Goal: Obtain resource: Download file/media

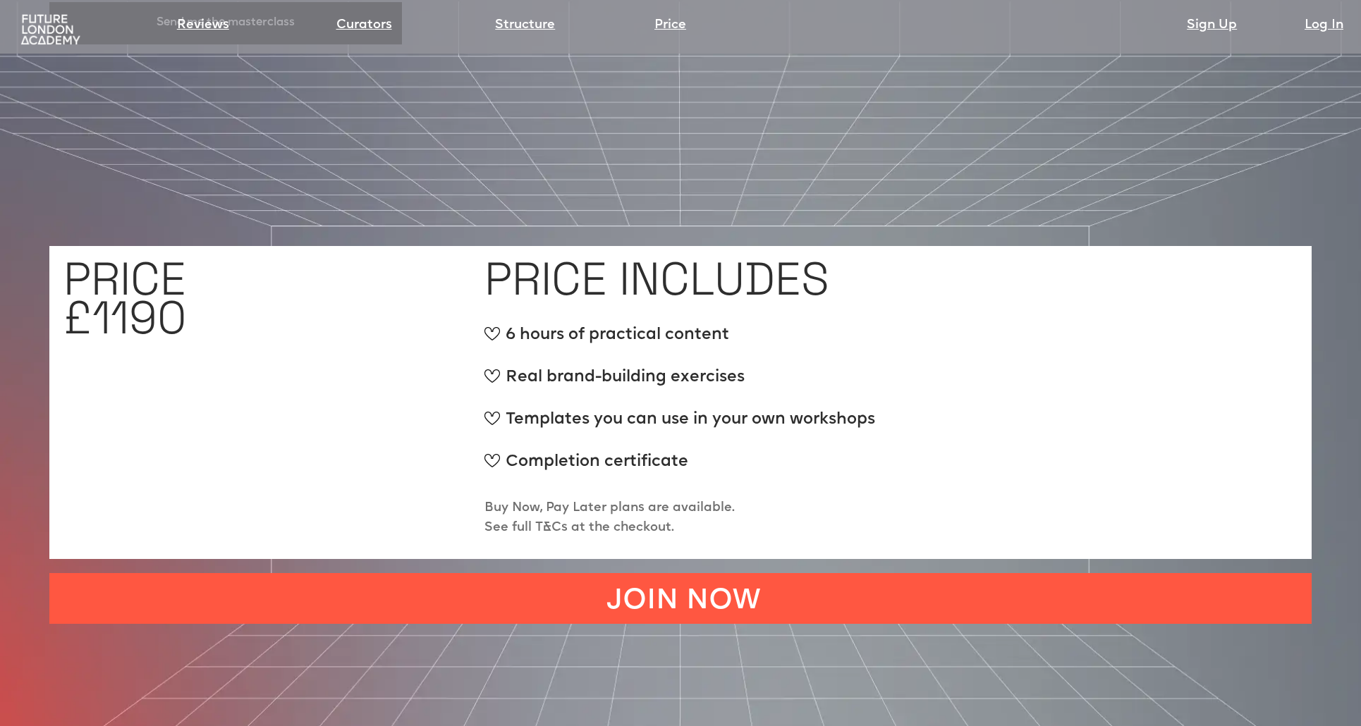
scroll to position [5557, 0]
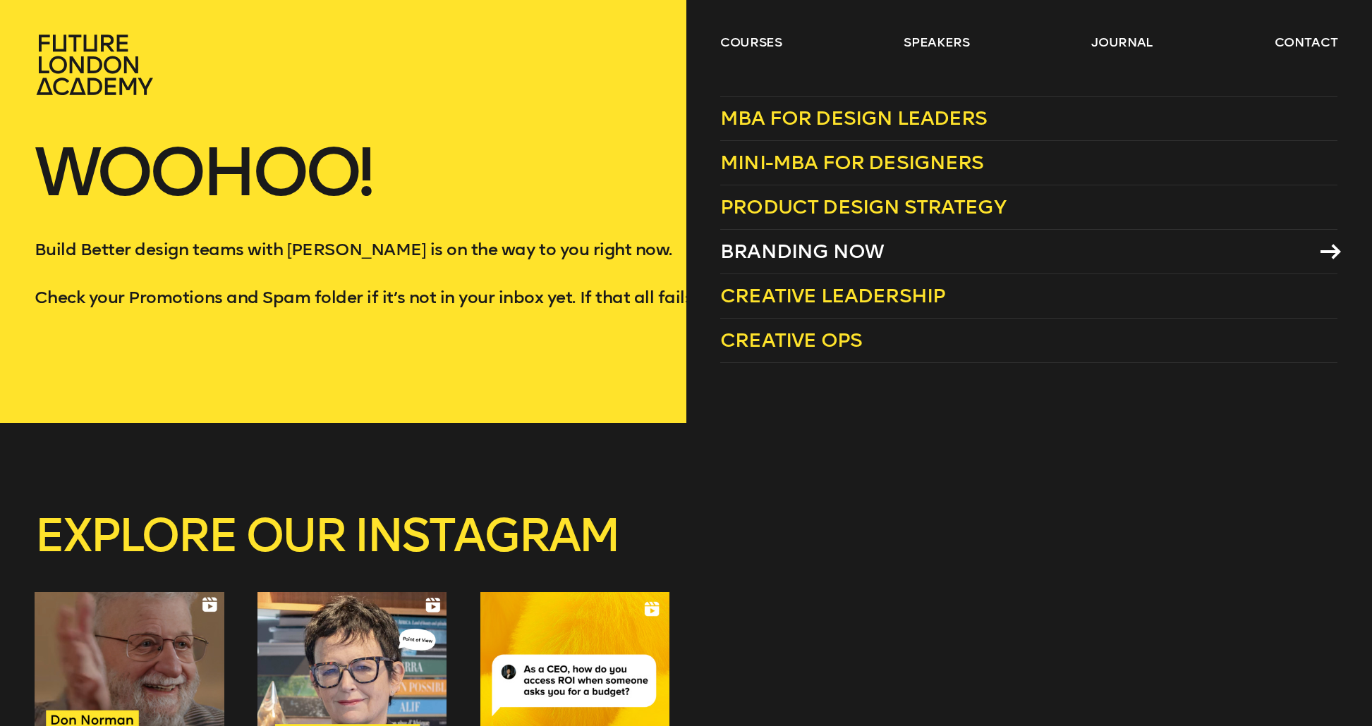
click at [757, 248] on span "Branding Now" at bounding box center [802, 251] width 164 height 23
click at [803, 348] on span "Creative Ops" at bounding box center [791, 340] width 142 height 23
click at [745, 49] on link "courses" at bounding box center [751, 42] width 62 height 17
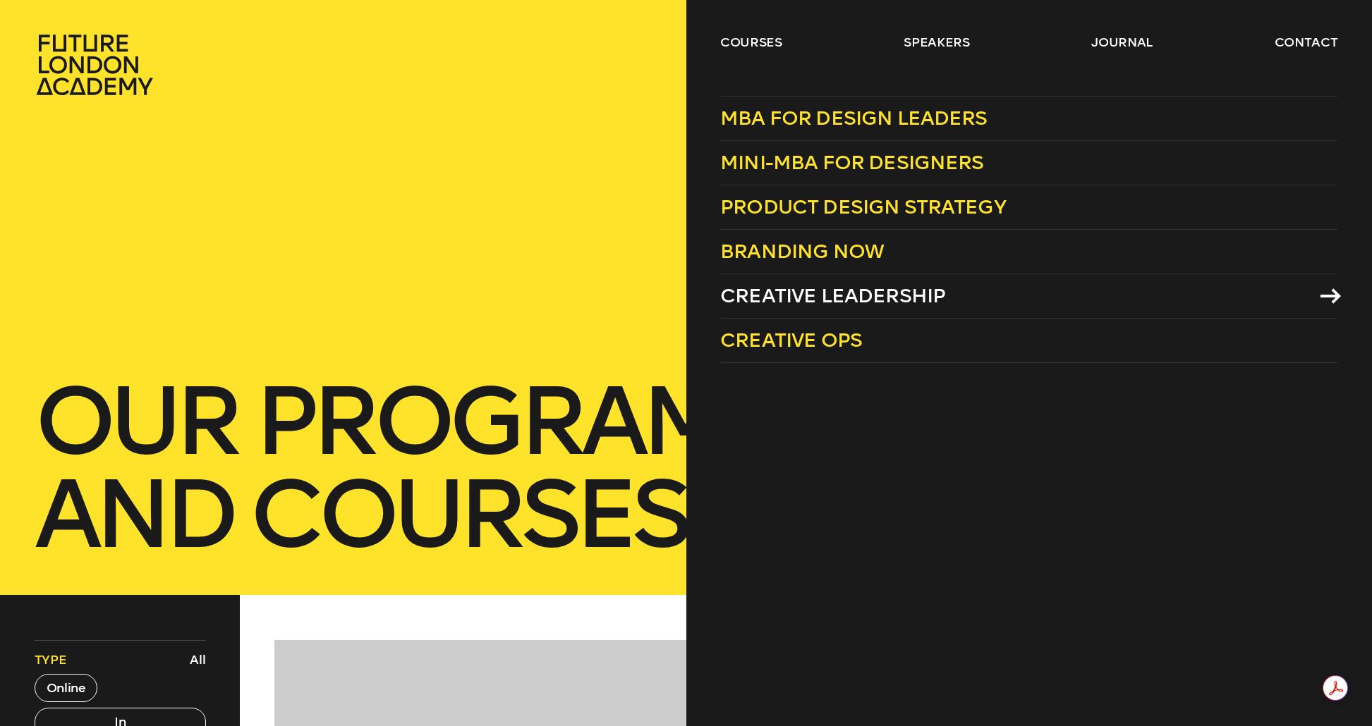
click at [771, 283] on link "Creative Leadership" at bounding box center [1028, 296] width 617 height 44
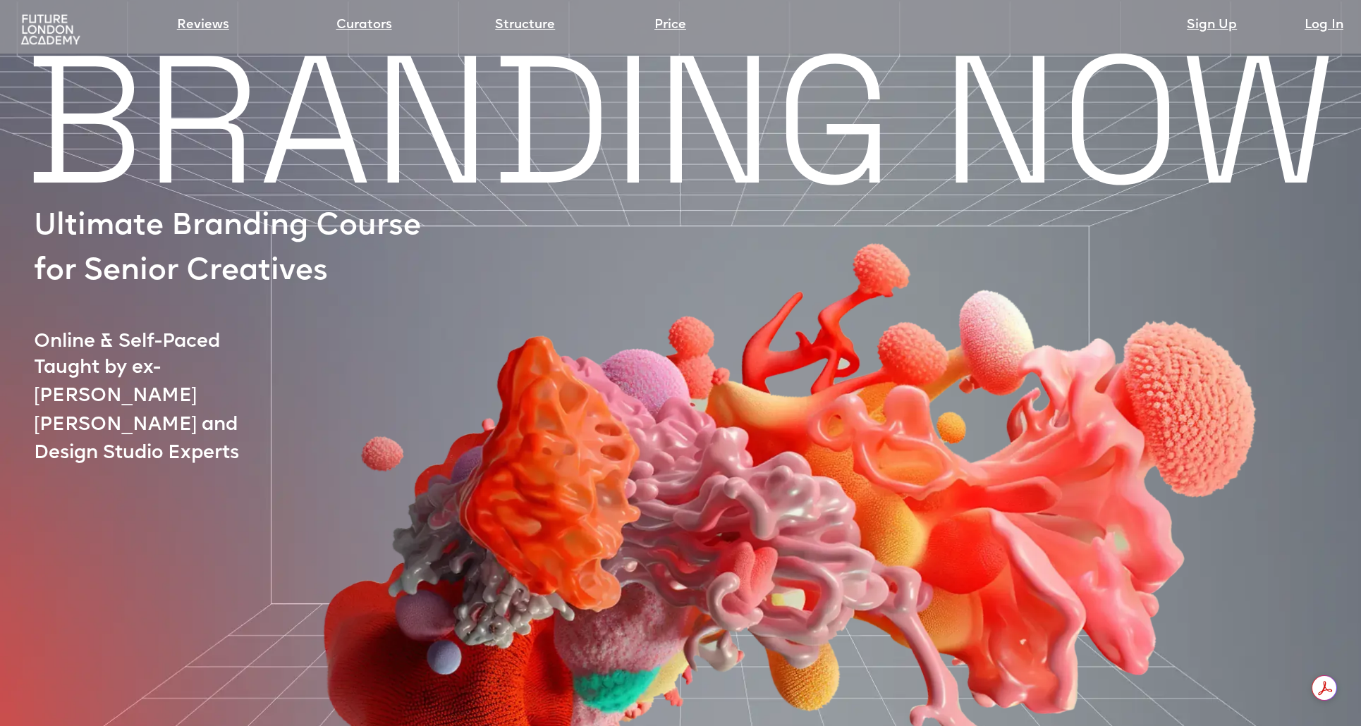
click at [164, 371] on div at bounding box center [745, 478] width 1333 height 702
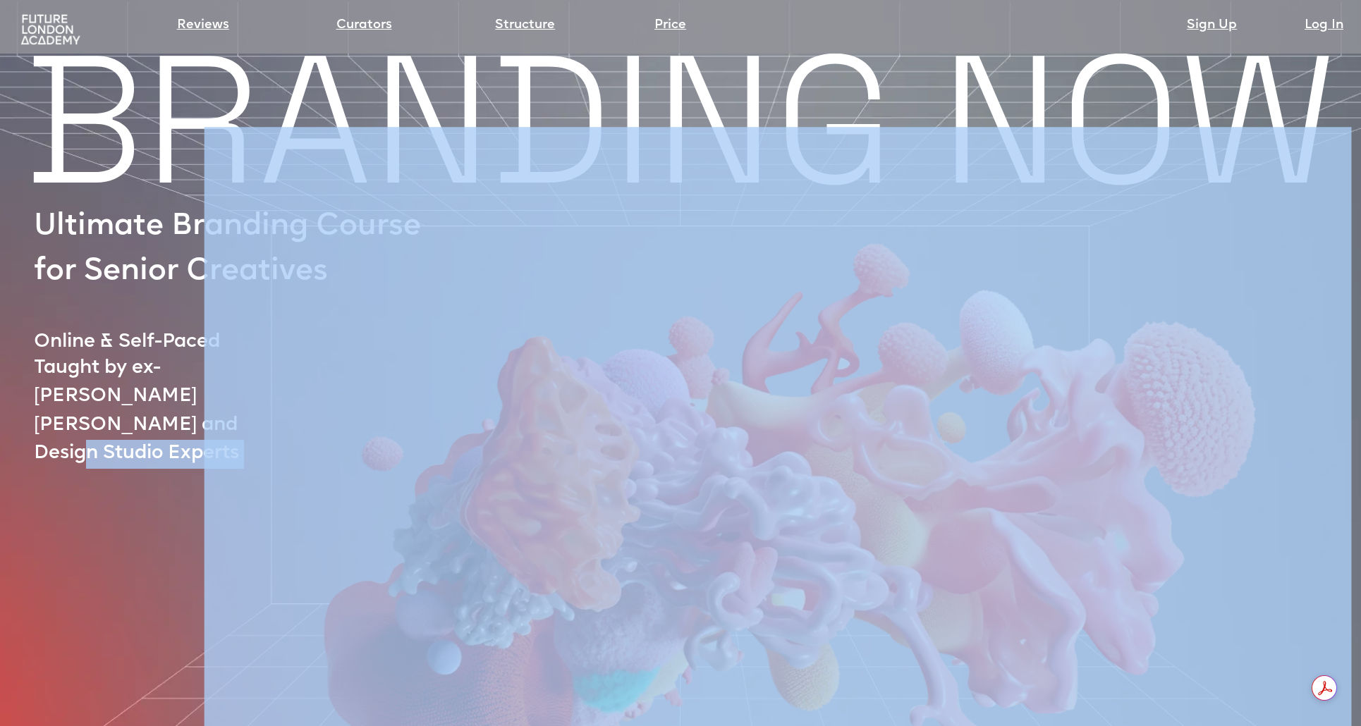
click at [164, 371] on div at bounding box center [745, 478] width 1333 height 702
click at [109, 426] on div at bounding box center [745, 478] width 1333 height 702
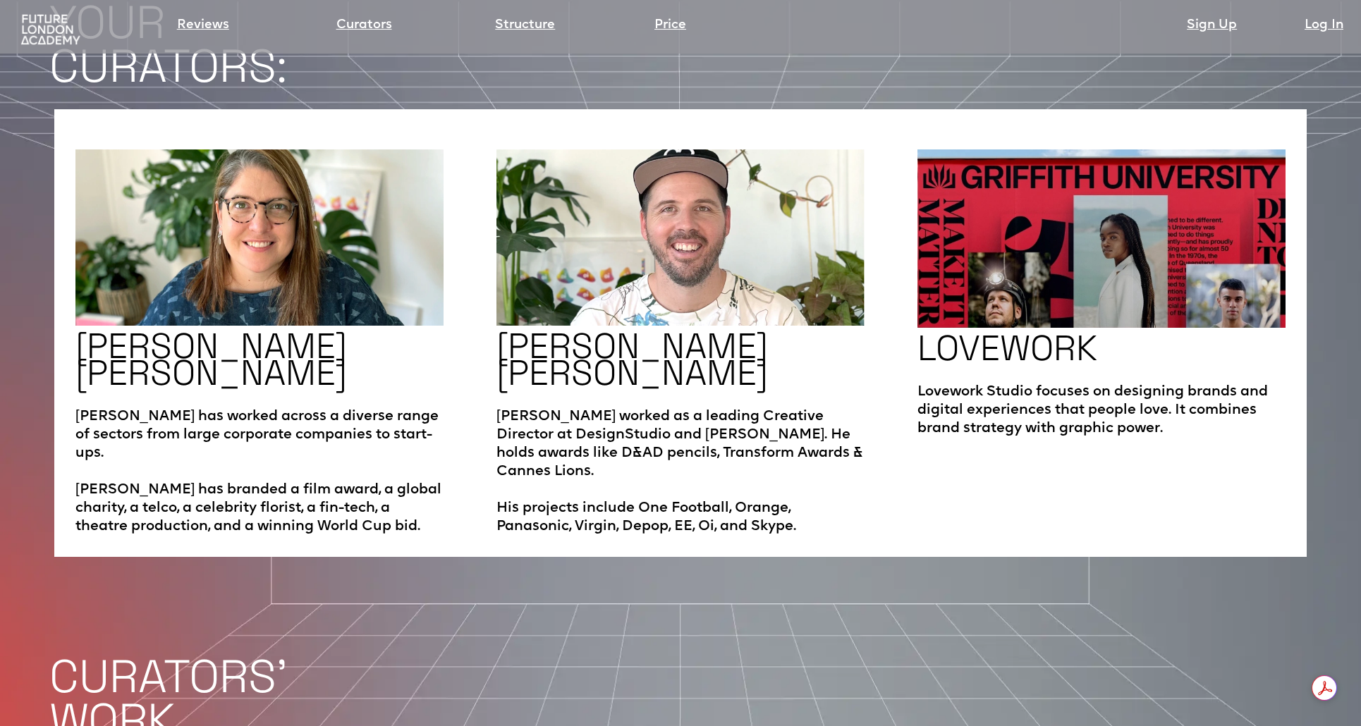
scroll to position [2392, 0]
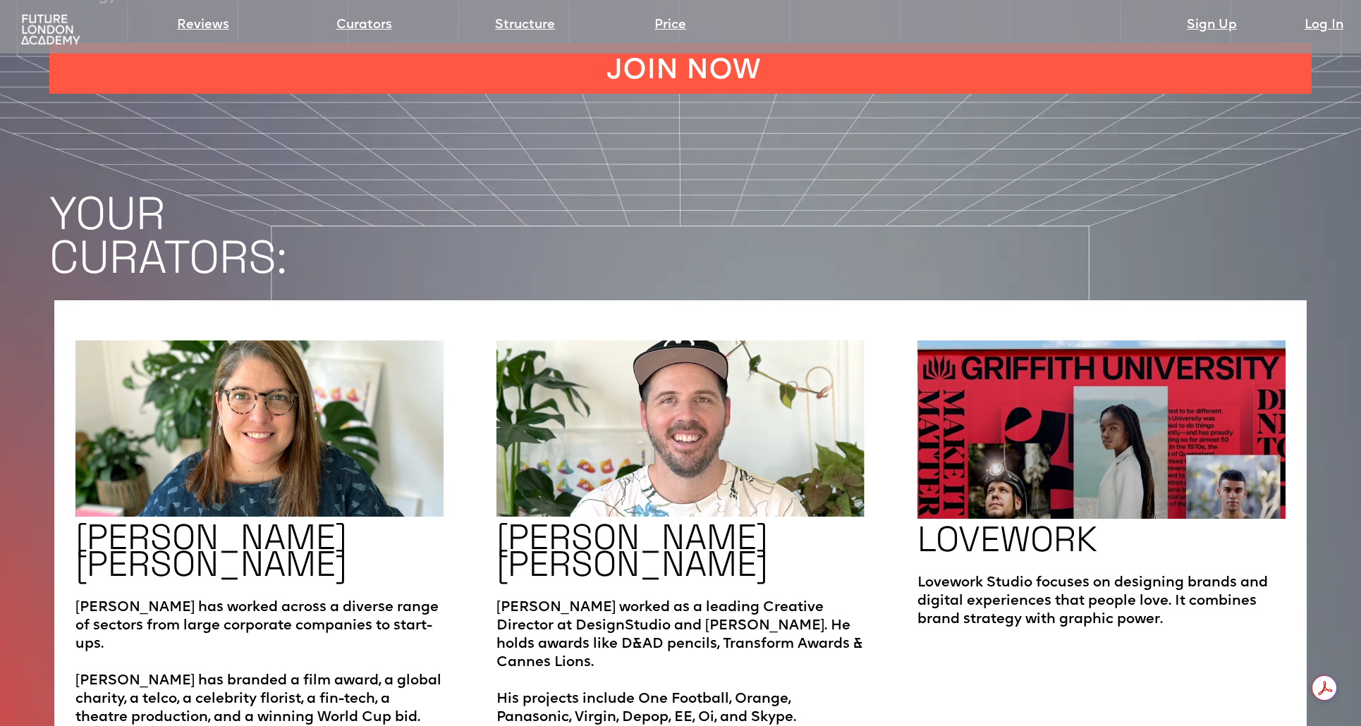
click at [995, 526] on h2 "LOVEWORK" at bounding box center [1007, 539] width 180 height 27
click at [1031, 560] on p "Lovework Studio focuses on designing brands and digital experiences that people…" at bounding box center [1101, 594] width 368 height 69
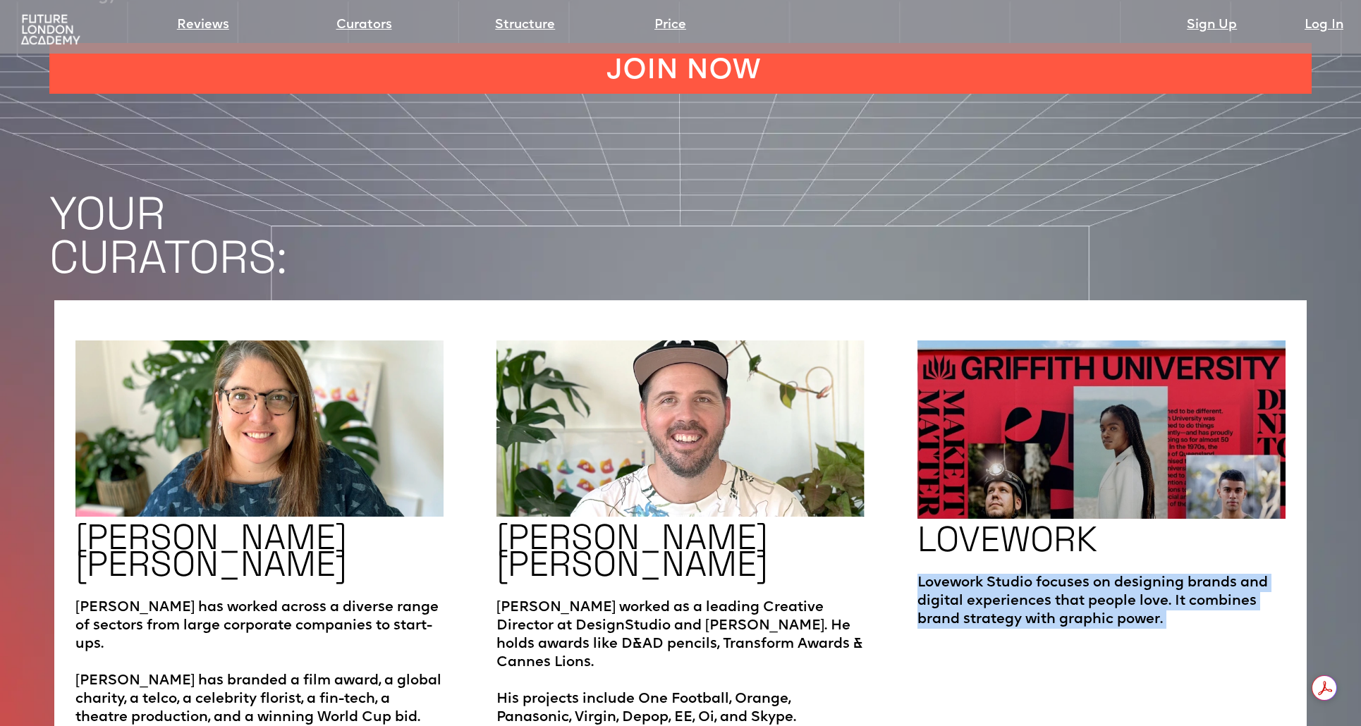
click at [1031, 560] on p "Lovework Studio focuses on designing brands and digital experiences that people…" at bounding box center [1101, 594] width 368 height 69
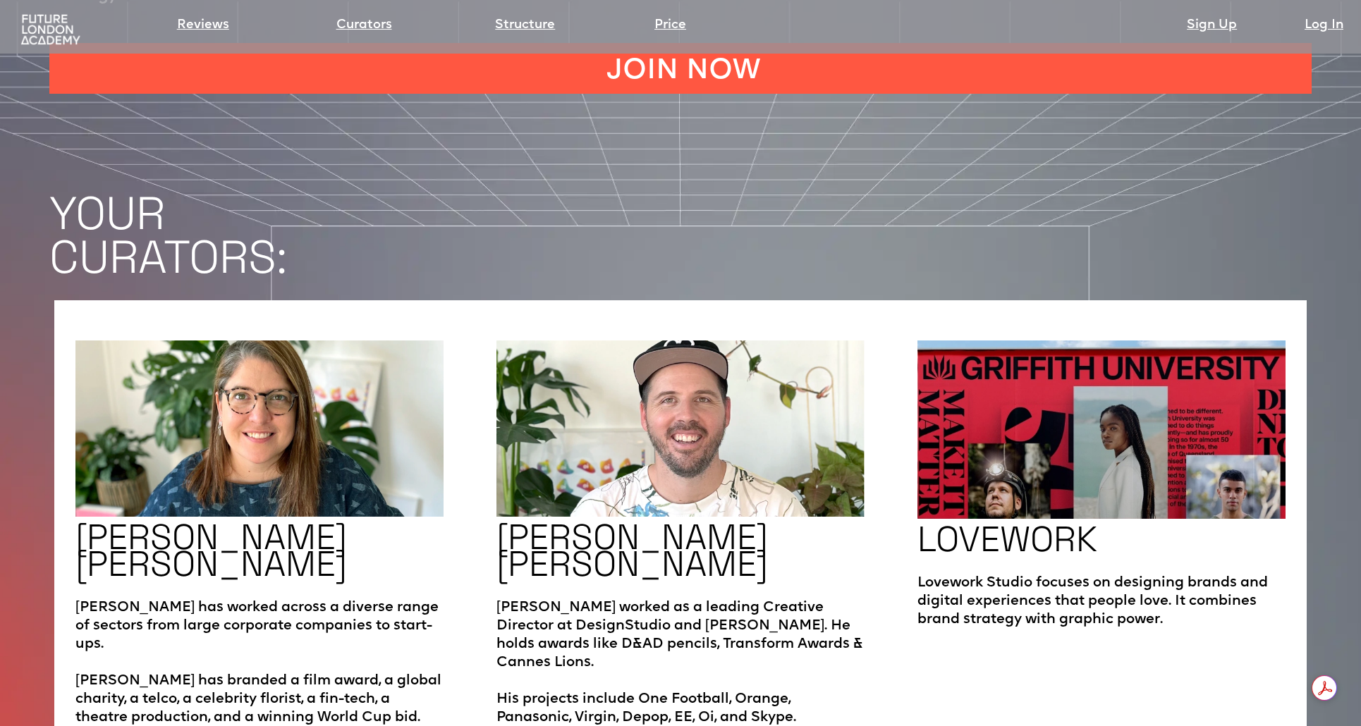
click at [1072, 560] on p "Lovework Studio focuses on designing brands and digital experiences that people…" at bounding box center [1101, 594] width 368 height 69
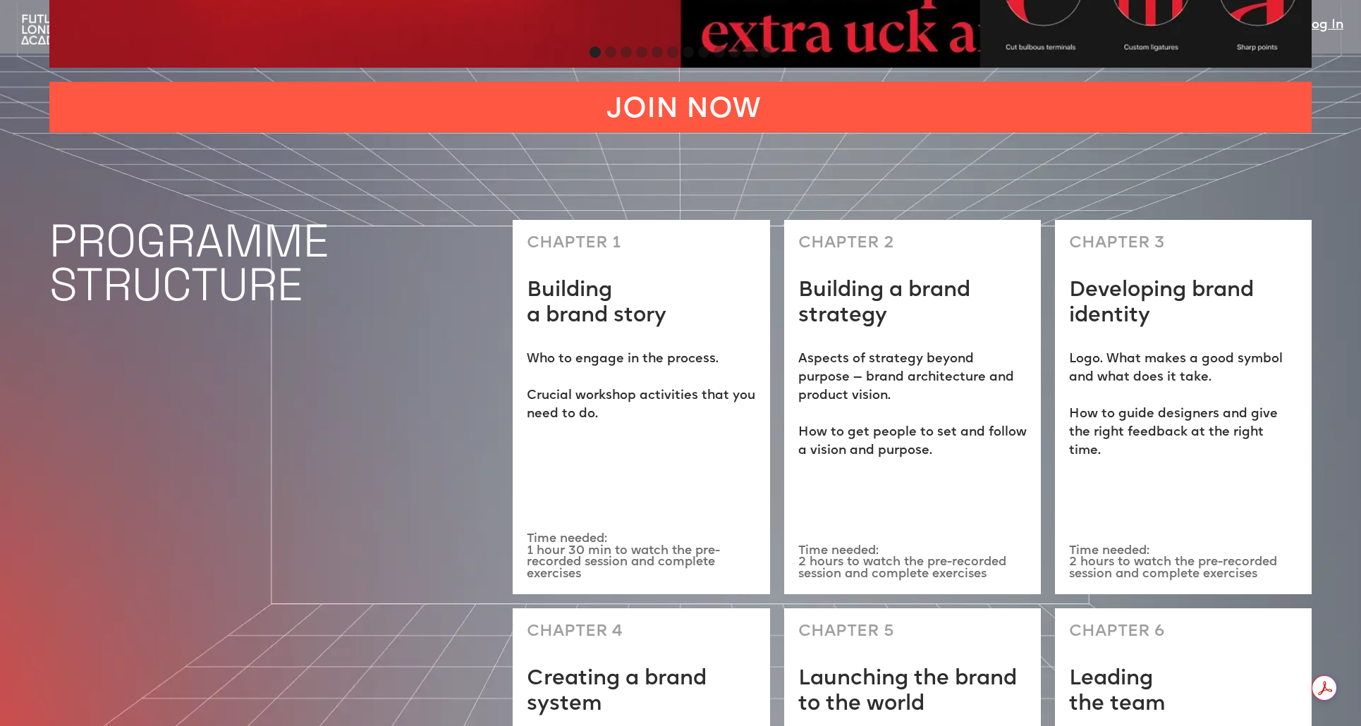
scroll to position [3990, 0]
drag, startPoint x: 834, startPoint y: 285, endPoint x: 962, endPoint y: 308, distance: 130.4
click at [962, 350] on p "Aspects of strategy beyond purpose — brand architecture and product vision. ‍ H…" at bounding box center [912, 405] width 228 height 110
click at [953, 350] on p "Aspects of strategy beyond purpose — brand architecture and product vision. ‍ H…" at bounding box center [912, 405] width 228 height 110
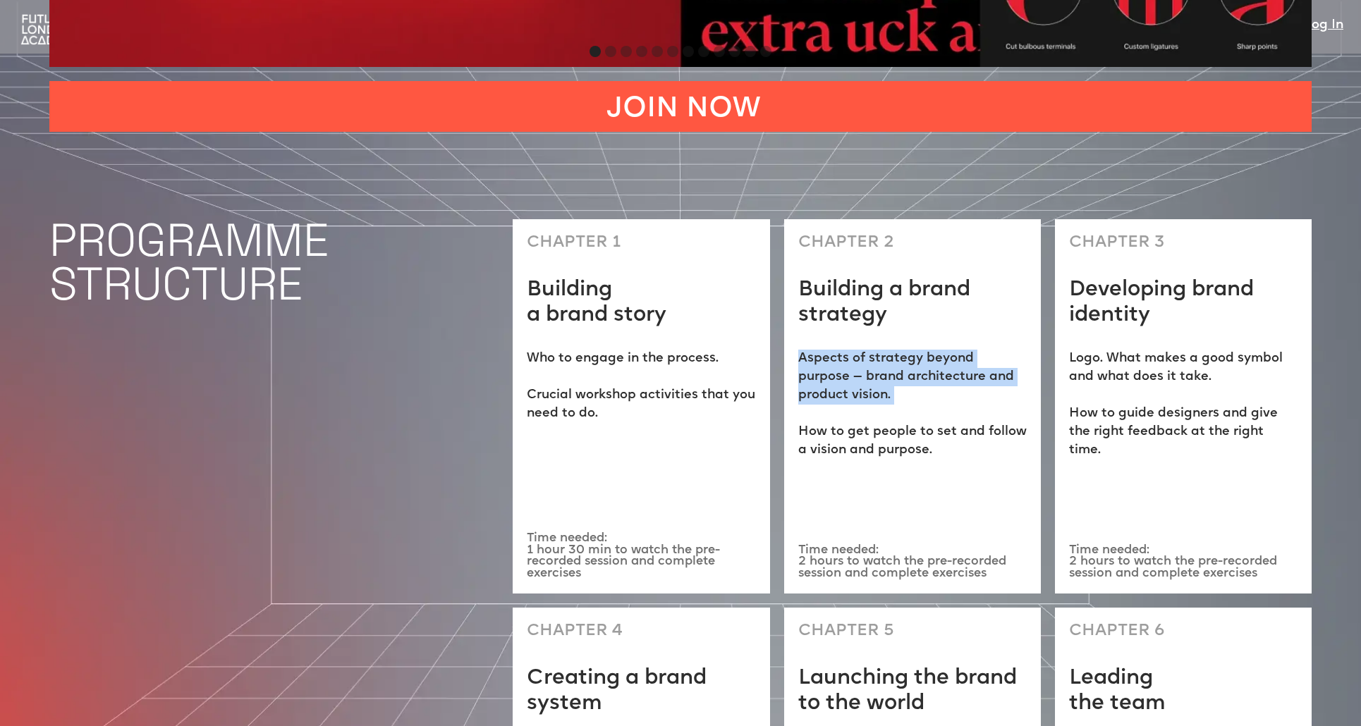
click at [953, 350] on p "Aspects of strategy beyond purpose — brand architecture and product vision. ‍ H…" at bounding box center [912, 405] width 228 height 110
click at [934, 362] on p "Aspects of strategy beyond purpose — brand architecture and product vision. ‍ H…" at bounding box center [912, 405] width 228 height 110
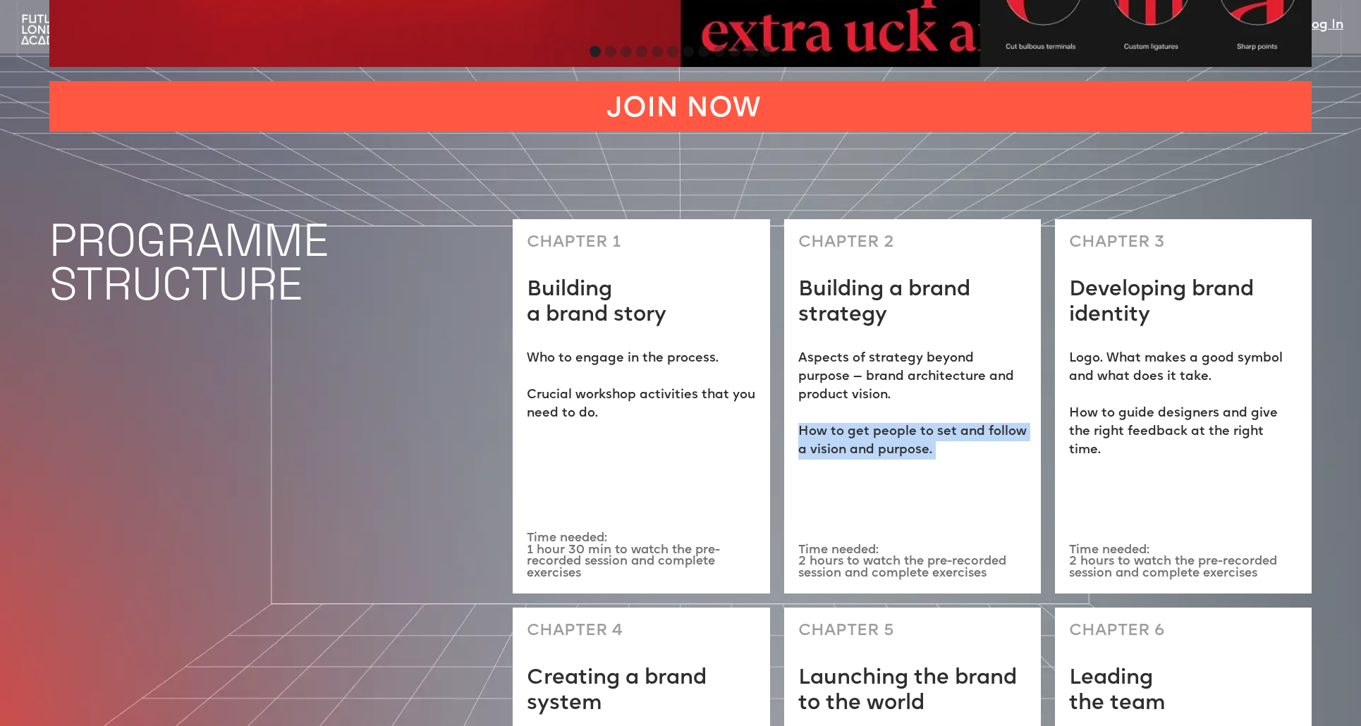
click at [934, 362] on p "Aspects of strategy beyond purpose — brand architecture and product vision. ‍ H…" at bounding box center [912, 405] width 228 height 110
click at [968, 396] on div "CHAPTER 2 Building a brand strategy Aspects of strategy beyond purpose — brand …" at bounding box center [912, 406] width 257 height 374
drag, startPoint x: 959, startPoint y: 391, endPoint x: 818, endPoint y: 358, distance: 145.0
click at [817, 355] on div "CHAPTER 2 Building a brand strategy Aspects of strategy beyond purpose — brand …" at bounding box center [912, 406] width 257 height 374
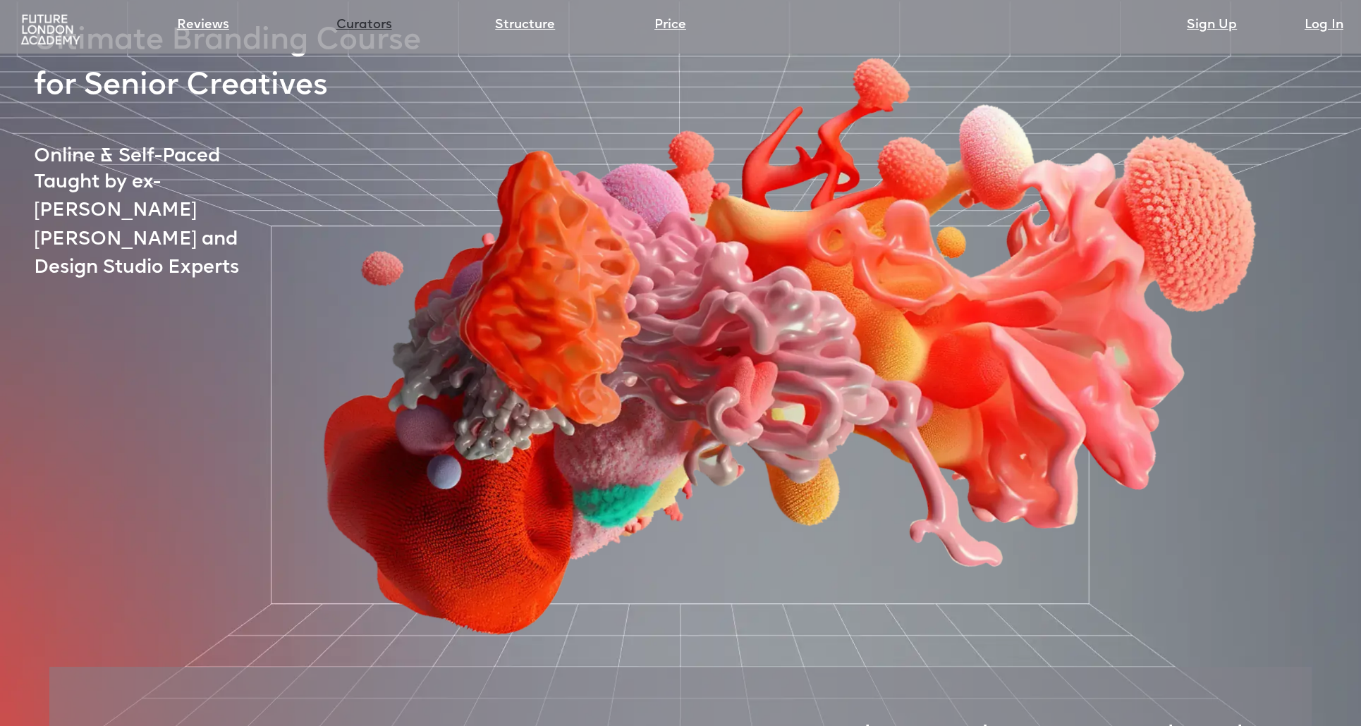
scroll to position [0, 0]
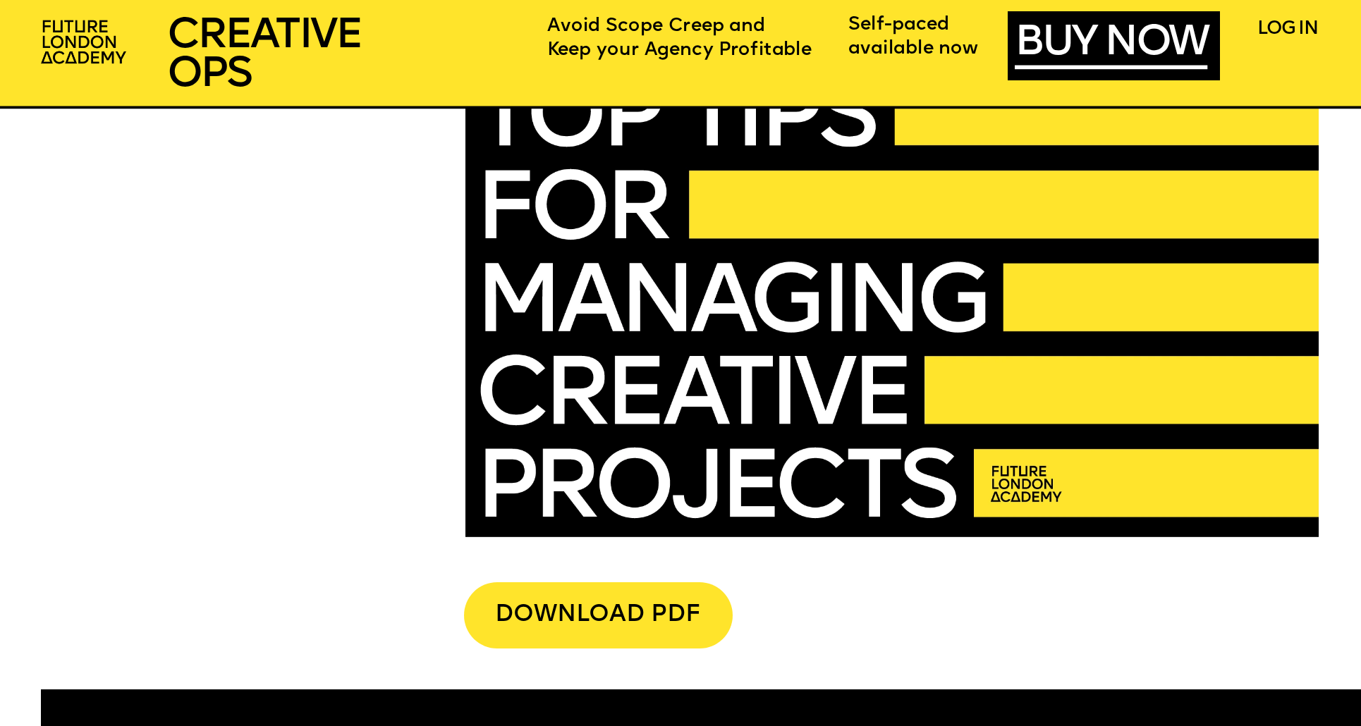
scroll to position [4658, 0]
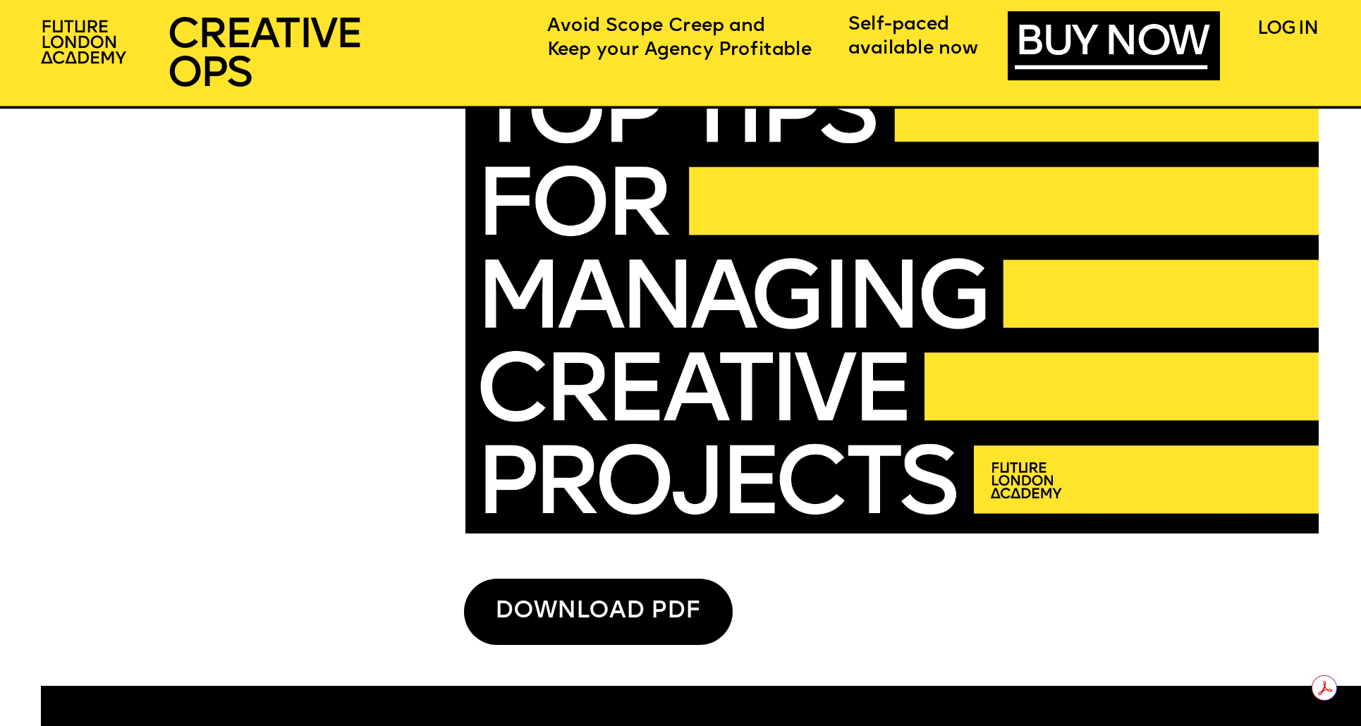
click at [638, 598] on div "DOWNLOAD PDF" at bounding box center [598, 612] width 269 height 66
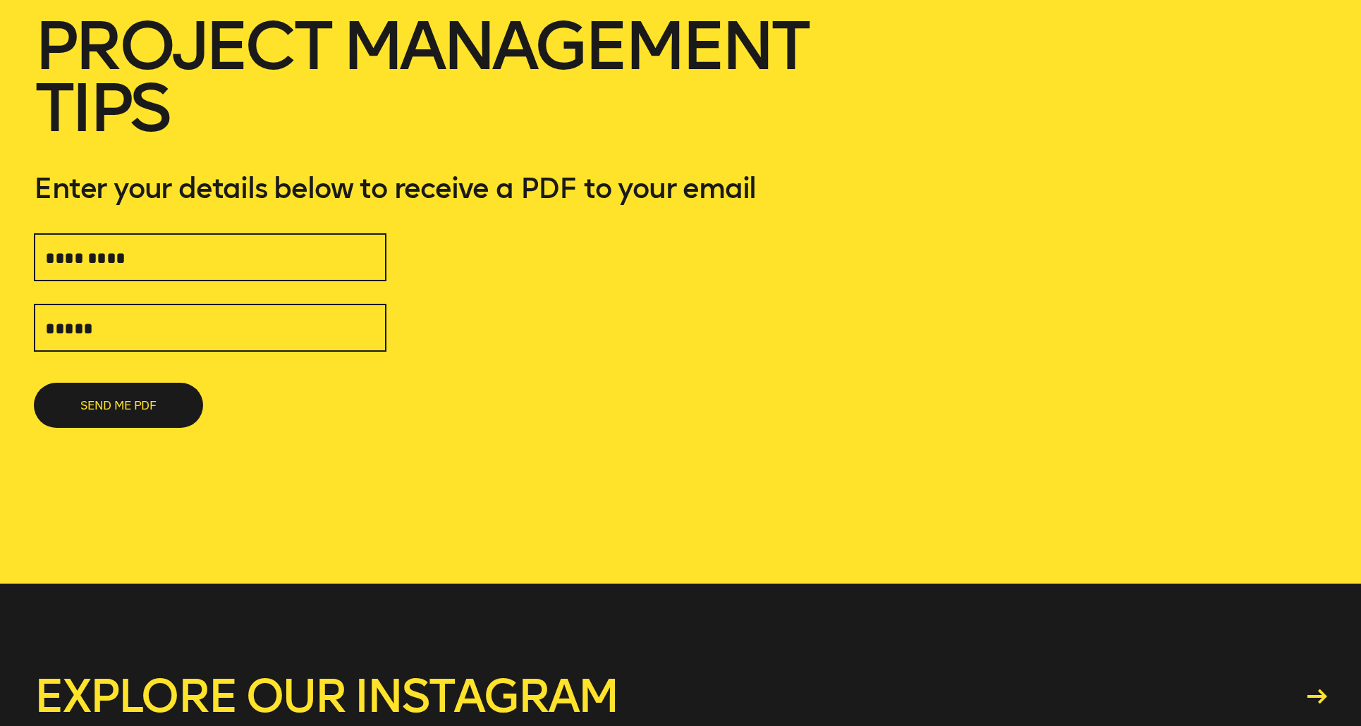
scroll to position [140, 0]
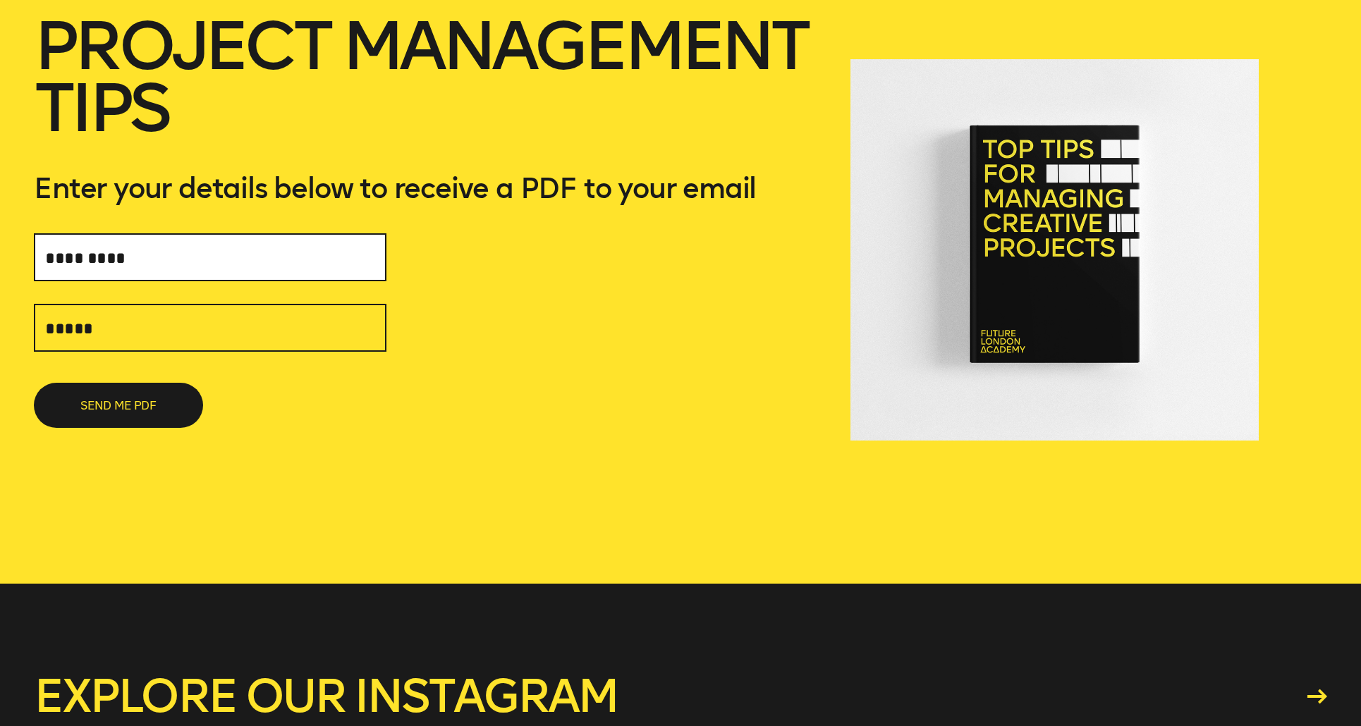
click at [197, 262] on input "text" at bounding box center [210, 257] width 353 height 48
type input "*********"
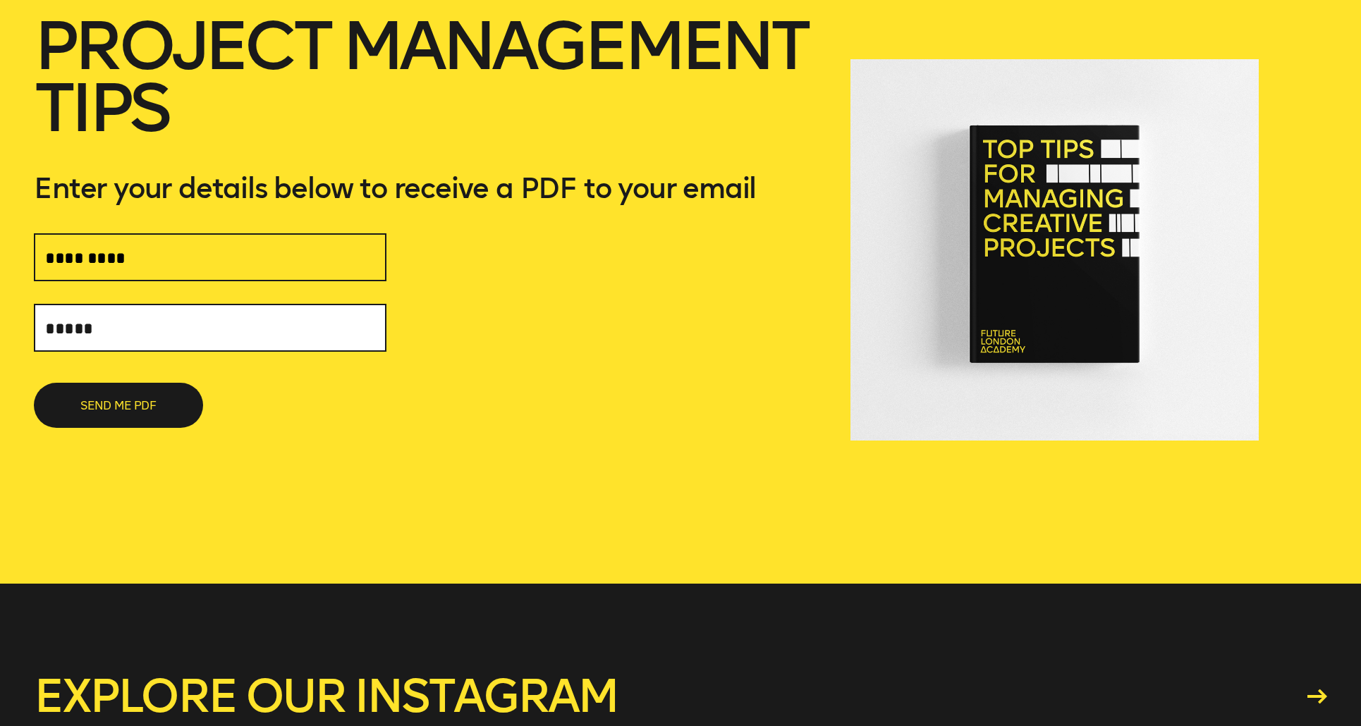
click at [149, 312] on input "text" at bounding box center [210, 328] width 353 height 48
type input "**********"
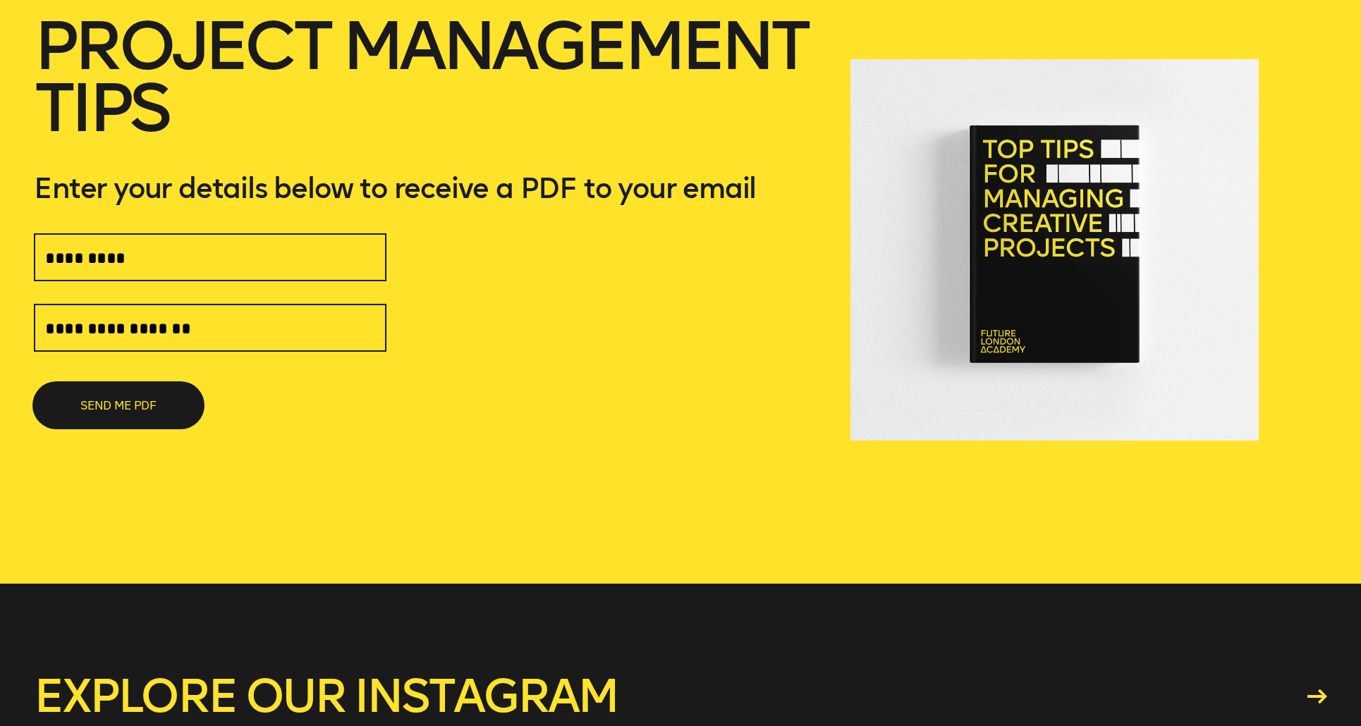
click at [130, 402] on button "SEND ME PDF" at bounding box center [118, 405] width 169 height 45
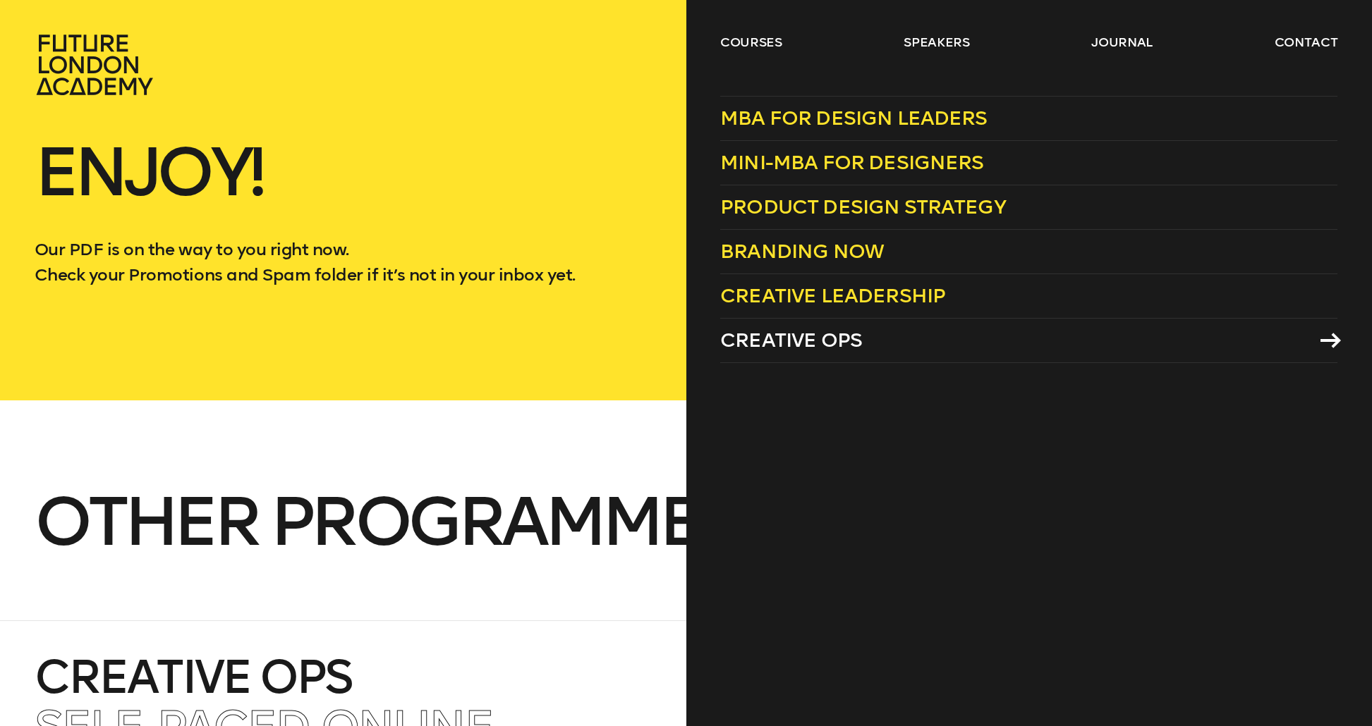
click at [764, 344] on span "Creative Ops" at bounding box center [791, 340] width 142 height 23
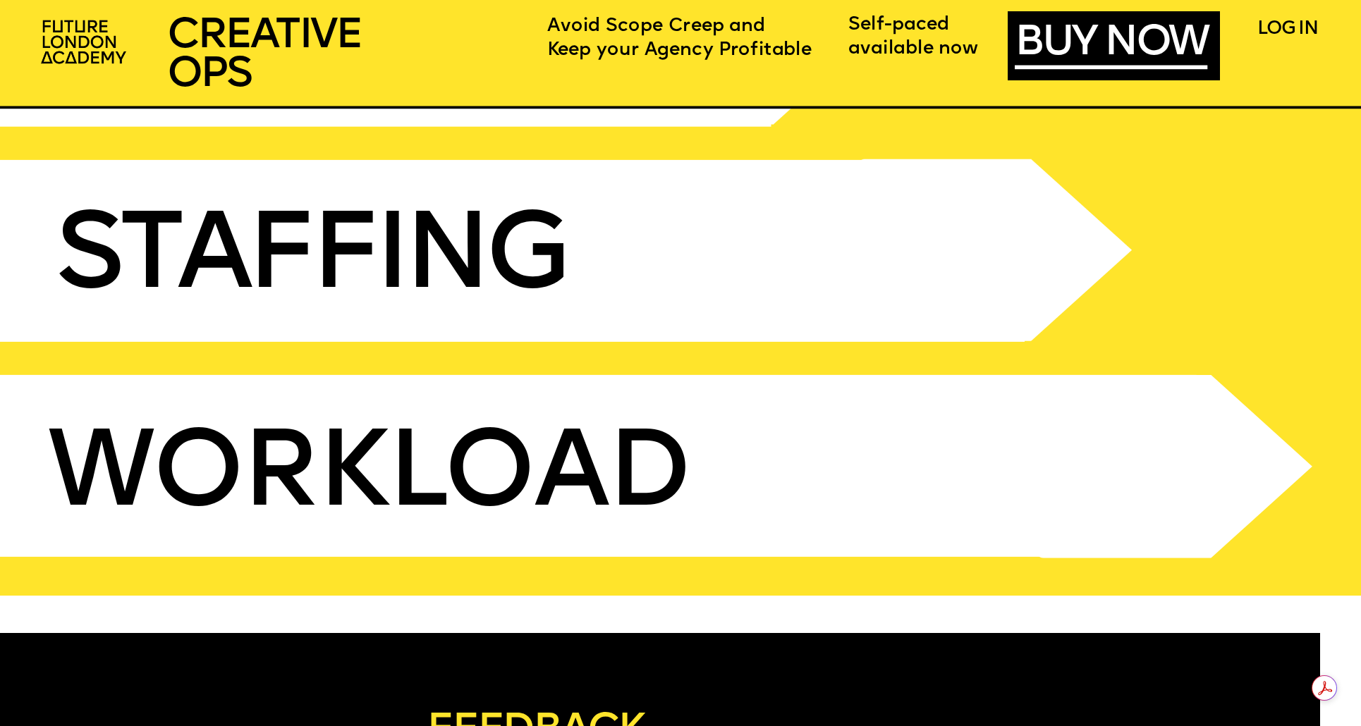
scroll to position [6562, 0]
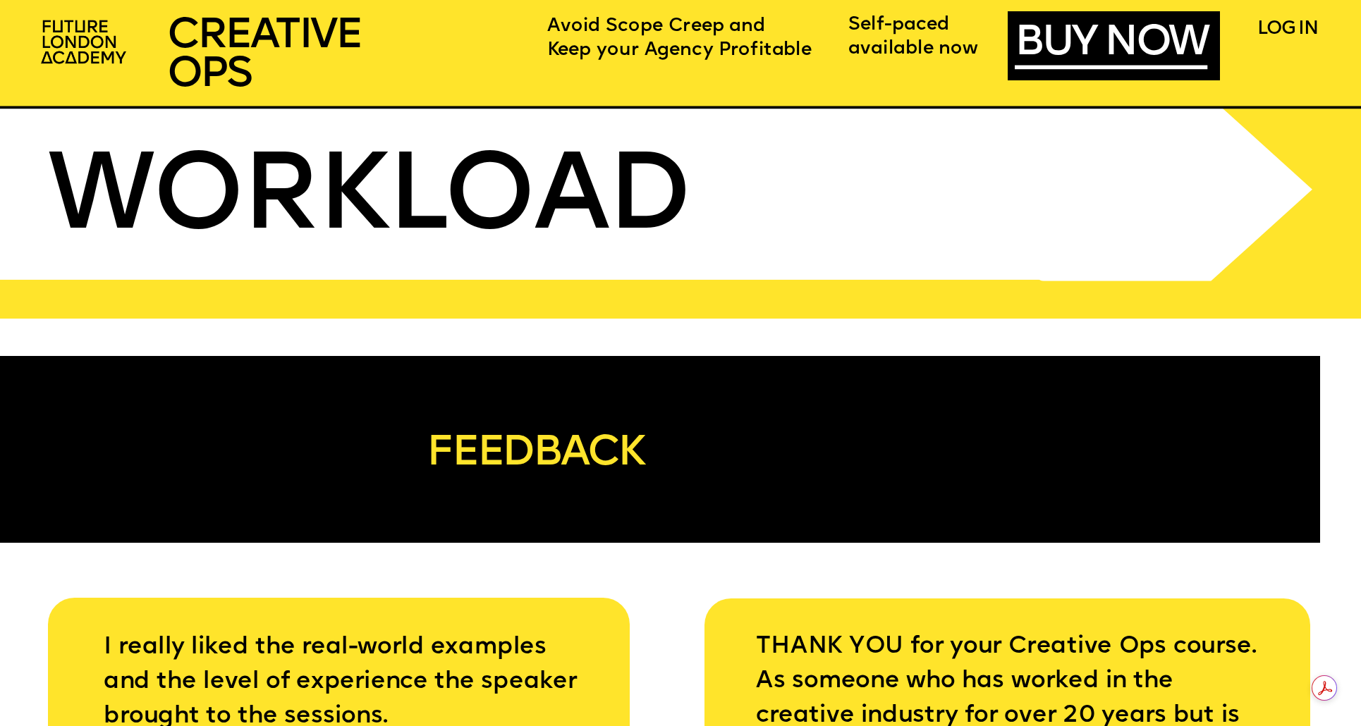
click at [517, 236] on span "WORKLOAD" at bounding box center [369, 201] width 642 height 110
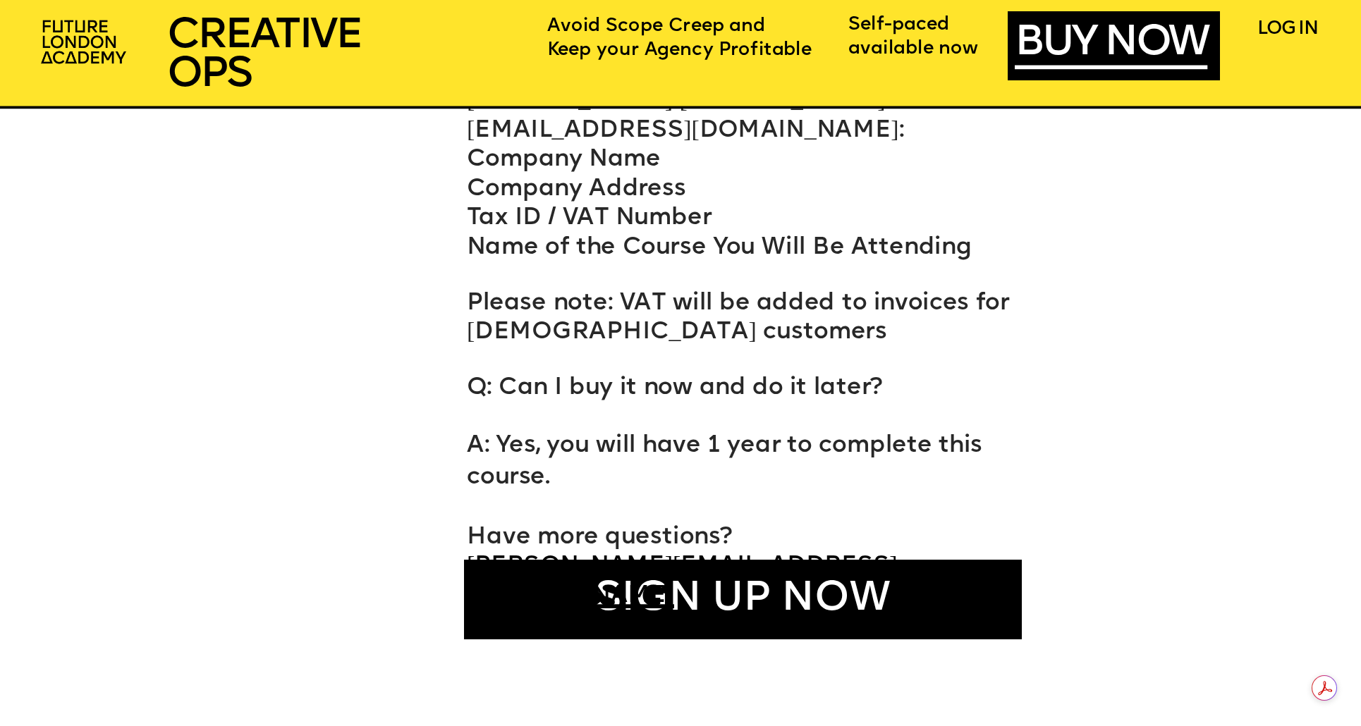
scroll to position [11262, 0]
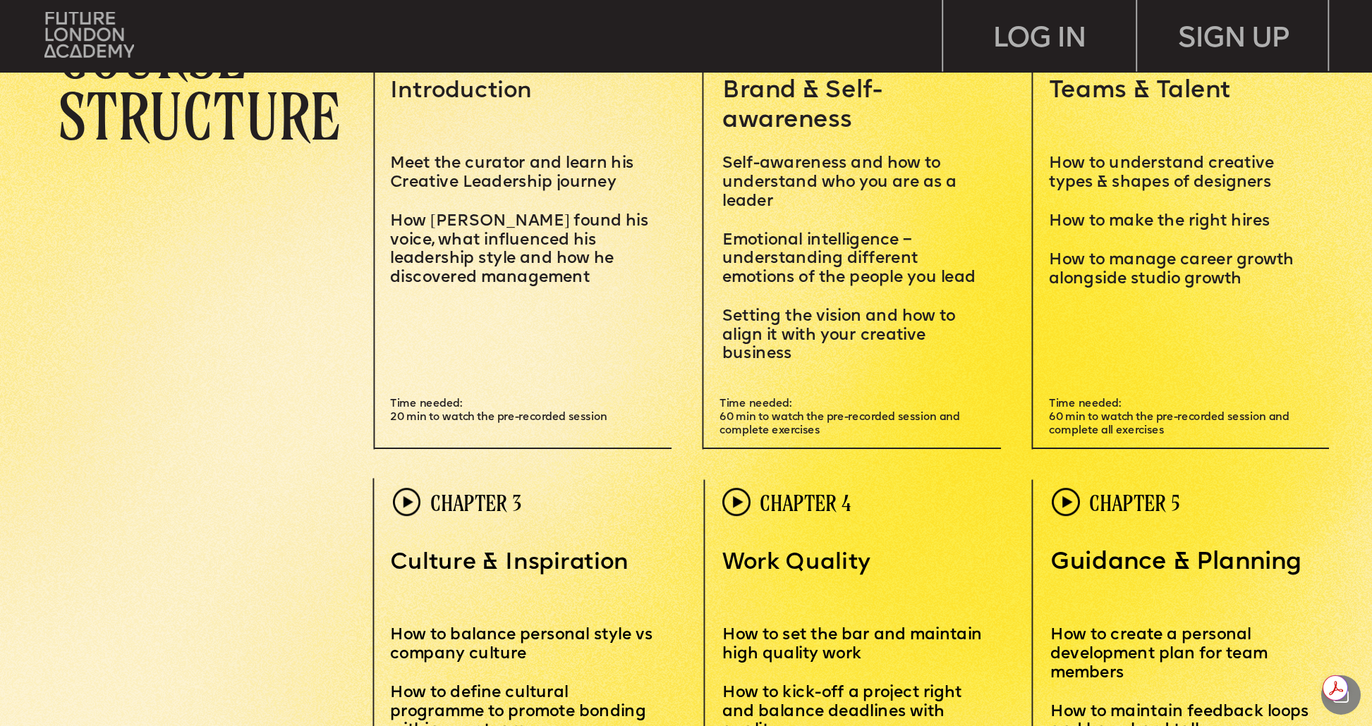
scroll to position [4000, 0]
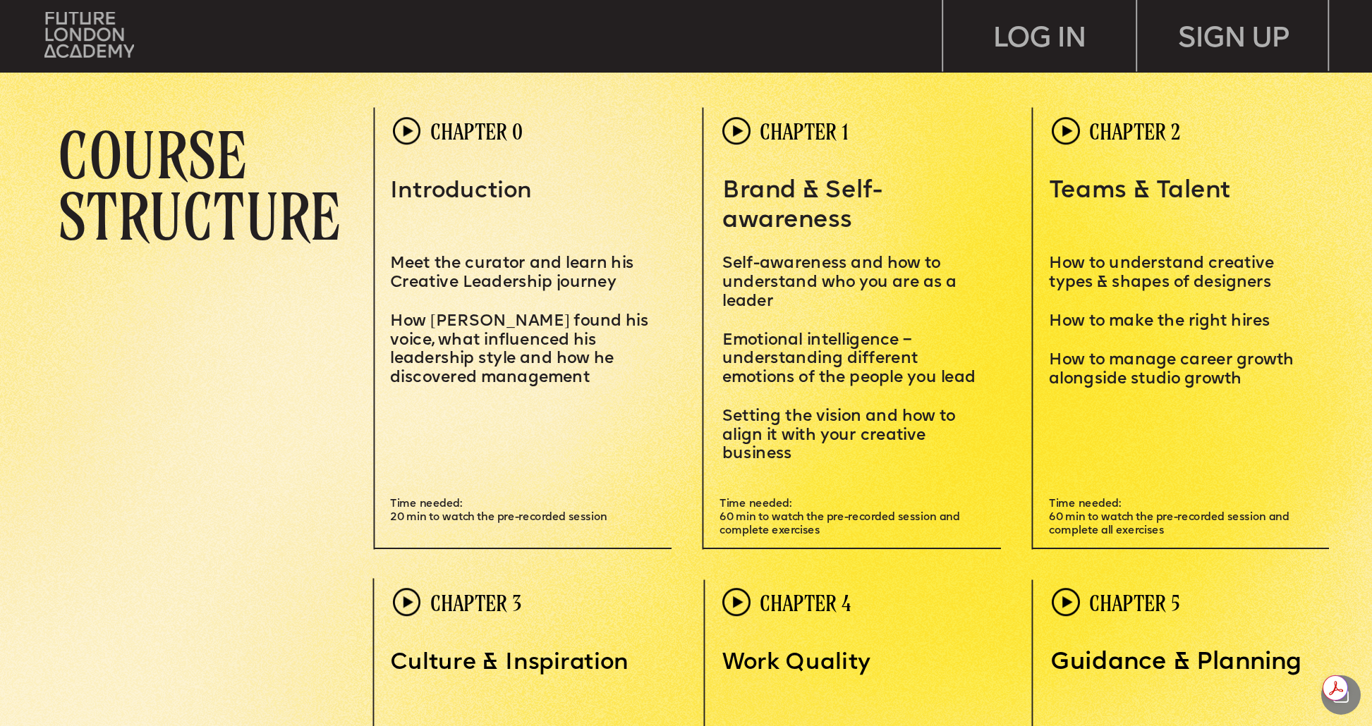
click at [405, 130] on img at bounding box center [407, 131] width 28 height 28
click at [453, 509] on span "Time needed:" at bounding box center [426, 504] width 73 height 11
click at [869, 505] on p "Time needed: 60 min to watch the pre-recorded session and complete exercises" at bounding box center [858, 517] width 279 height 40
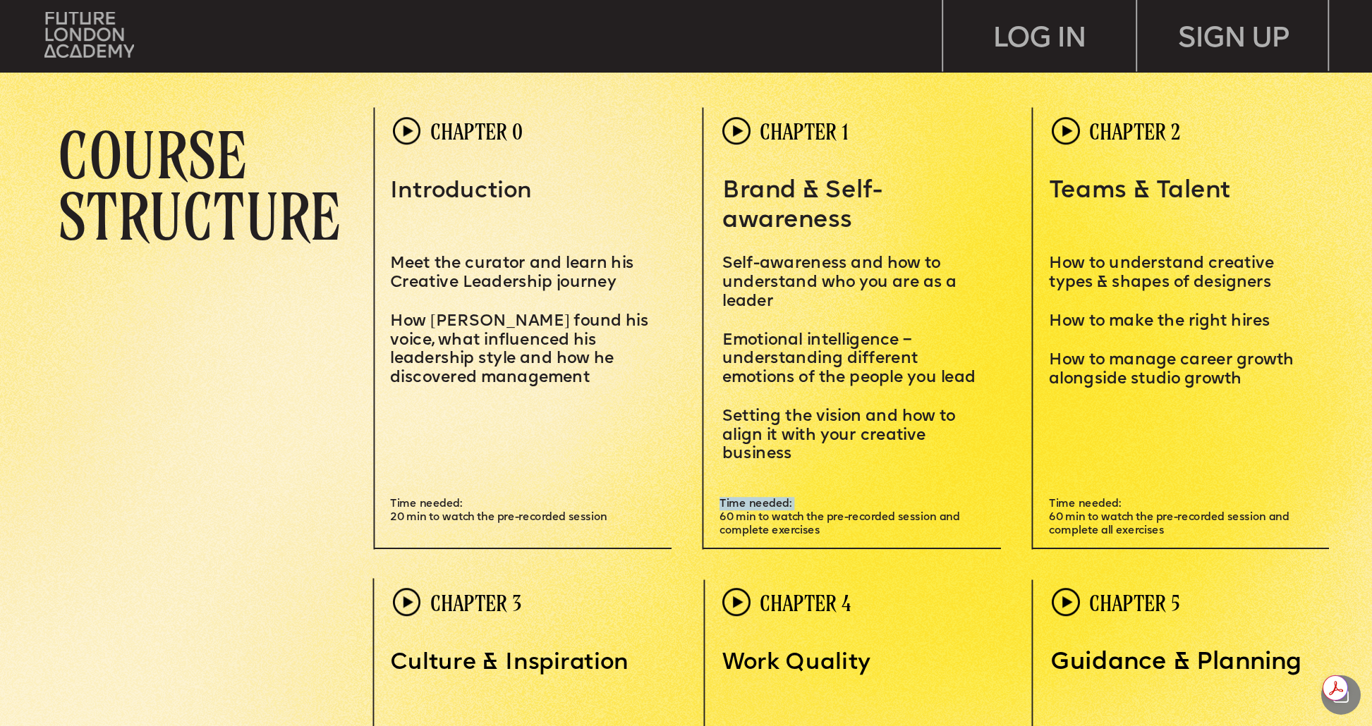
click at [869, 505] on p "Time needed: 60 min to watch the pre-recorded session and complete exercises" at bounding box center [858, 517] width 279 height 40
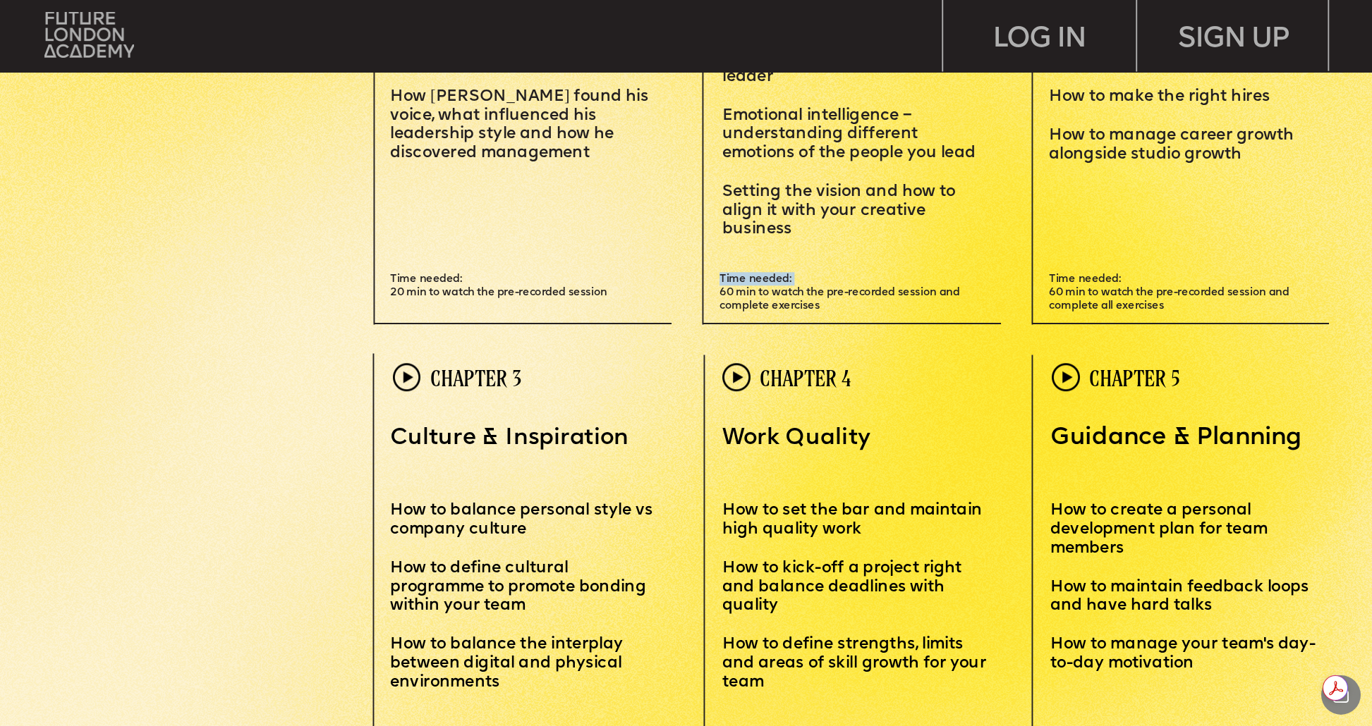
scroll to position [4432, 0]
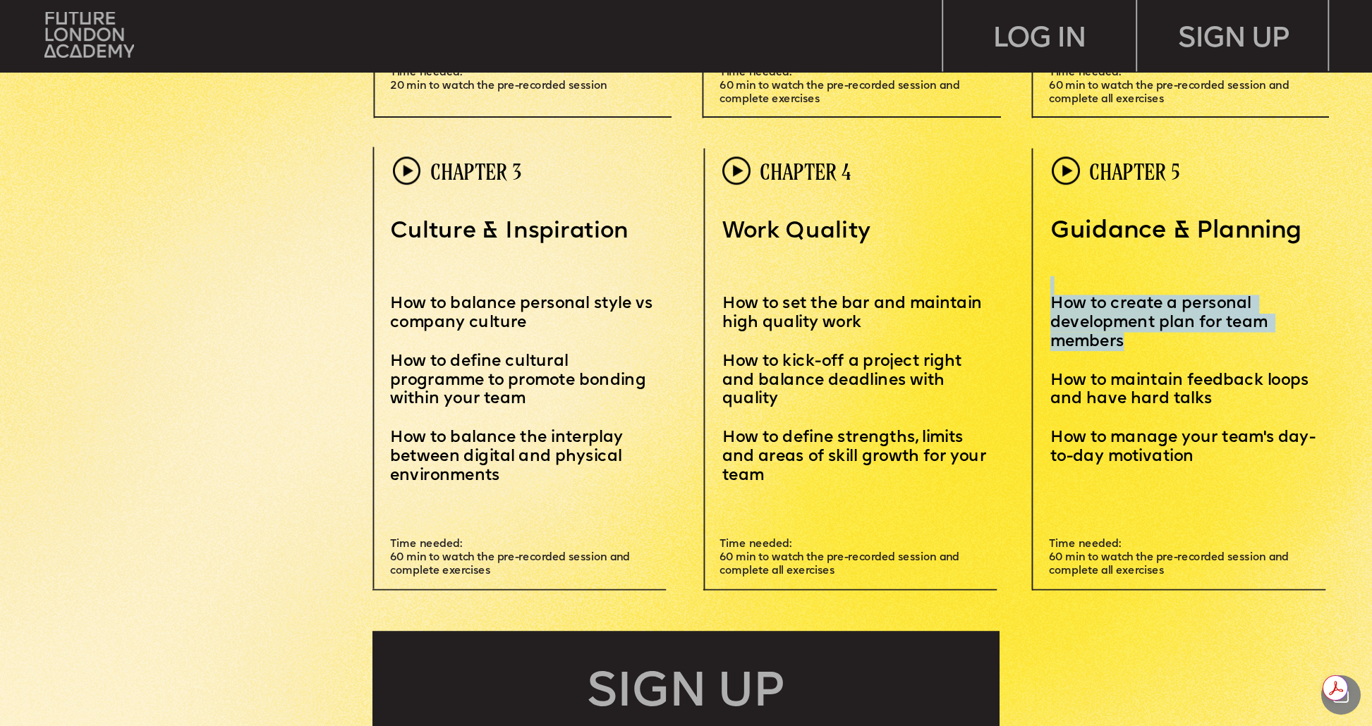
drag, startPoint x: 1147, startPoint y: 343, endPoint x: 1050, endPoint y: 293, distance: 108.8
click at [1050, 293] on p "How to create a personal development plan for team members" at bounding box center [1190, 323] width 280 height 95
click at [1068, 305] on span "How to create a personal development plan for team members" at bounding box center [1160, 323] width 221 height 54
click at [1069, 305] on span "How to create a personal development plan for team members" at bounding box center [1160, 323] width 221 height 54
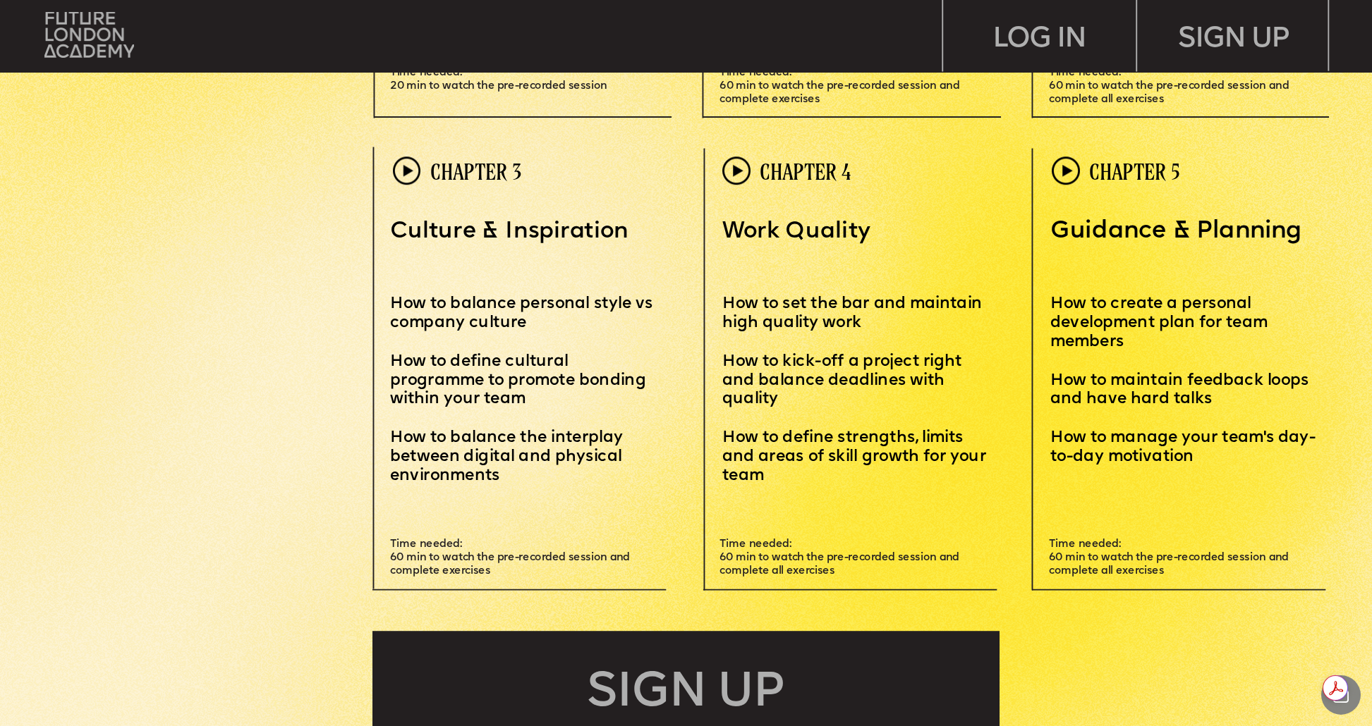
click at [1136, 391] on span "How to maintain feedback loops and have hard talks" at bounding box center [1181, 389] width 262 height 35
click at [1126, 430] on span "How to manage your team's day-to-day motivation" at bounding box center [1182, 447] width 265 height 35
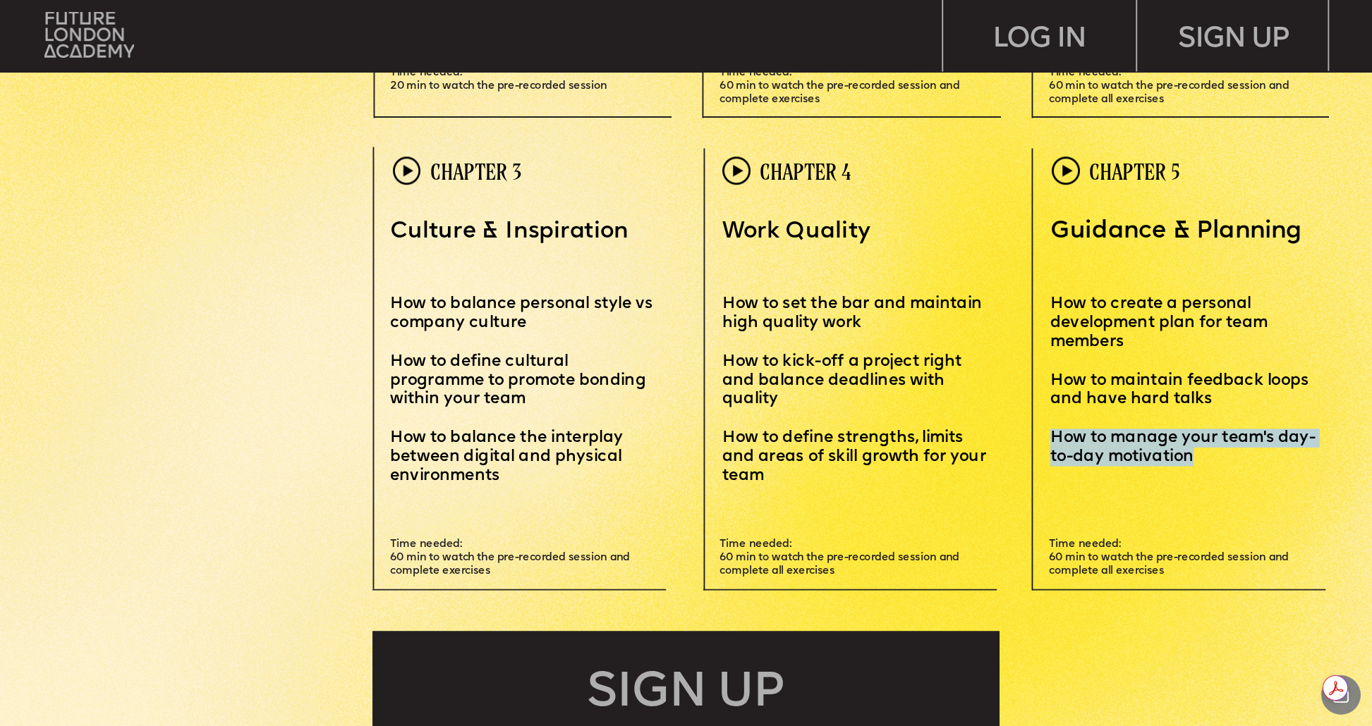
click at [1126, 430] on span "How to manage your team's day-to-day motivation" at bounding box center [1182, 447] width 265 height 35
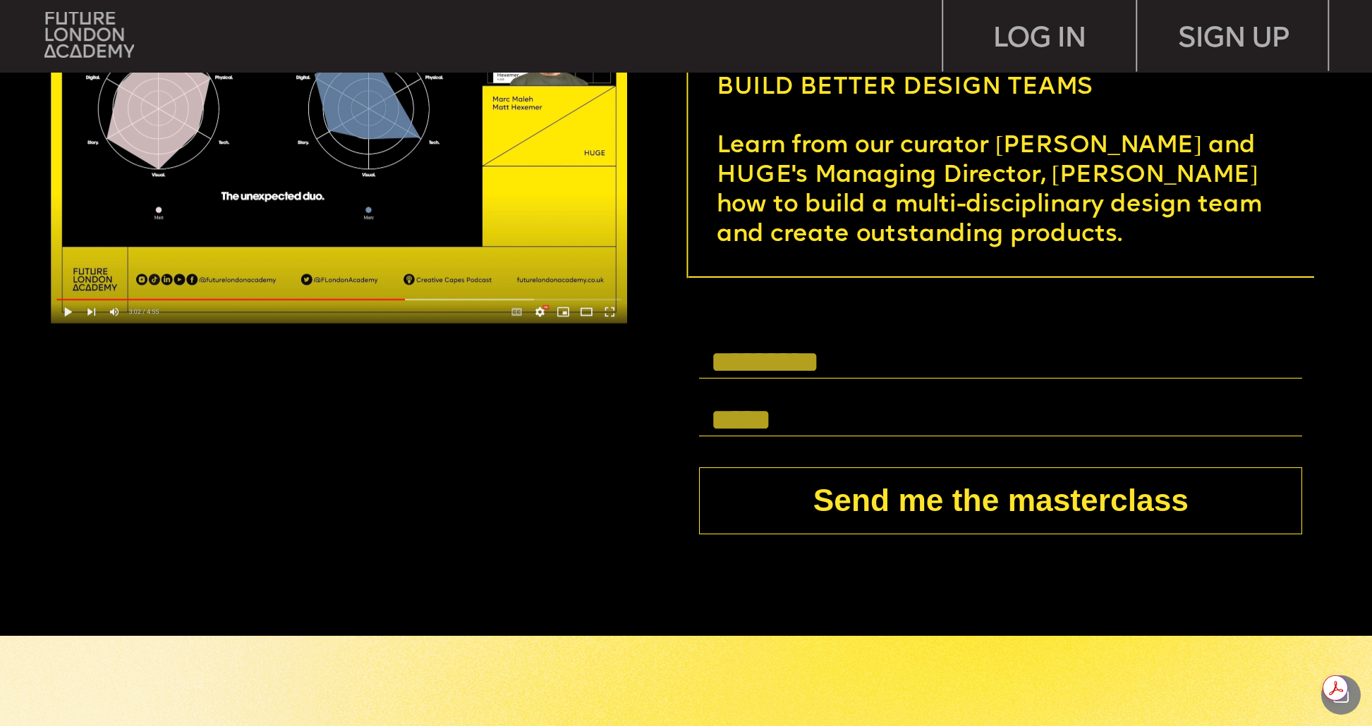
scroll to position [5257, 0]
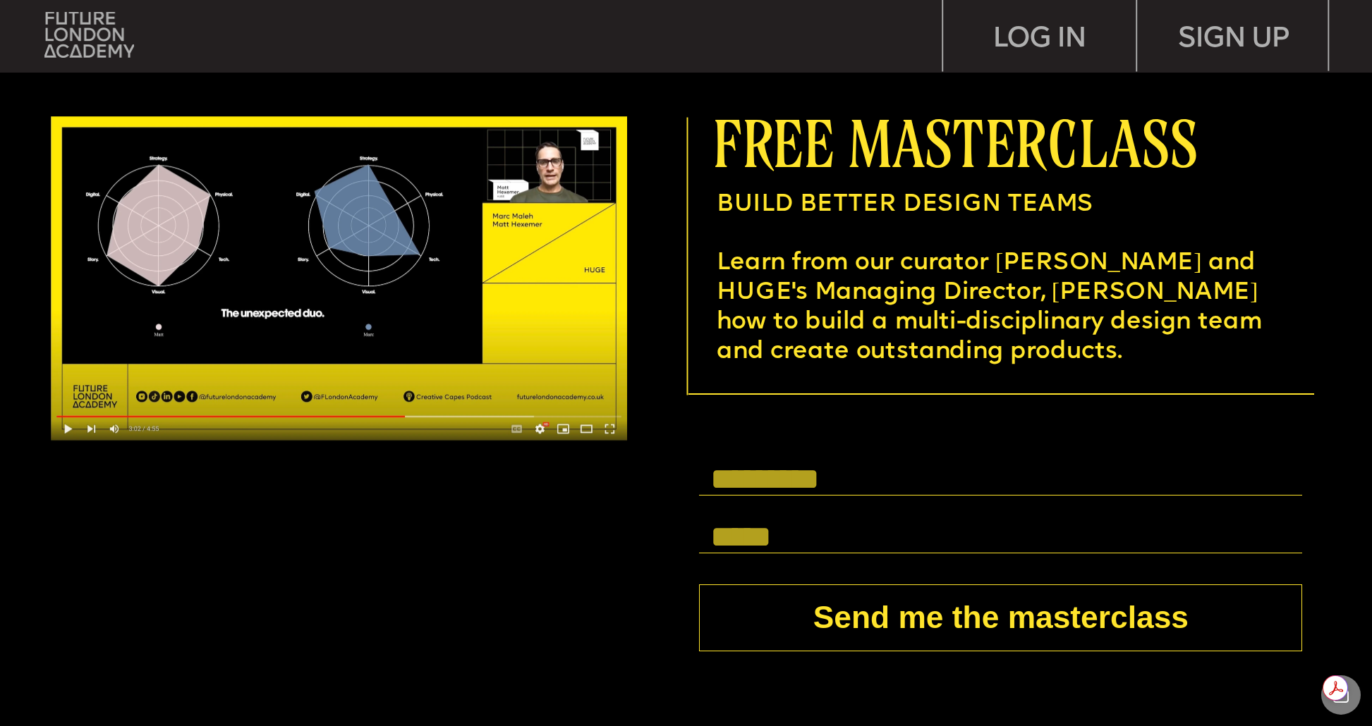
click at [963, 218] on p "BUILD BETTER DESIGN TEAMS" at bounding box center [990, 206] width 548 height 30
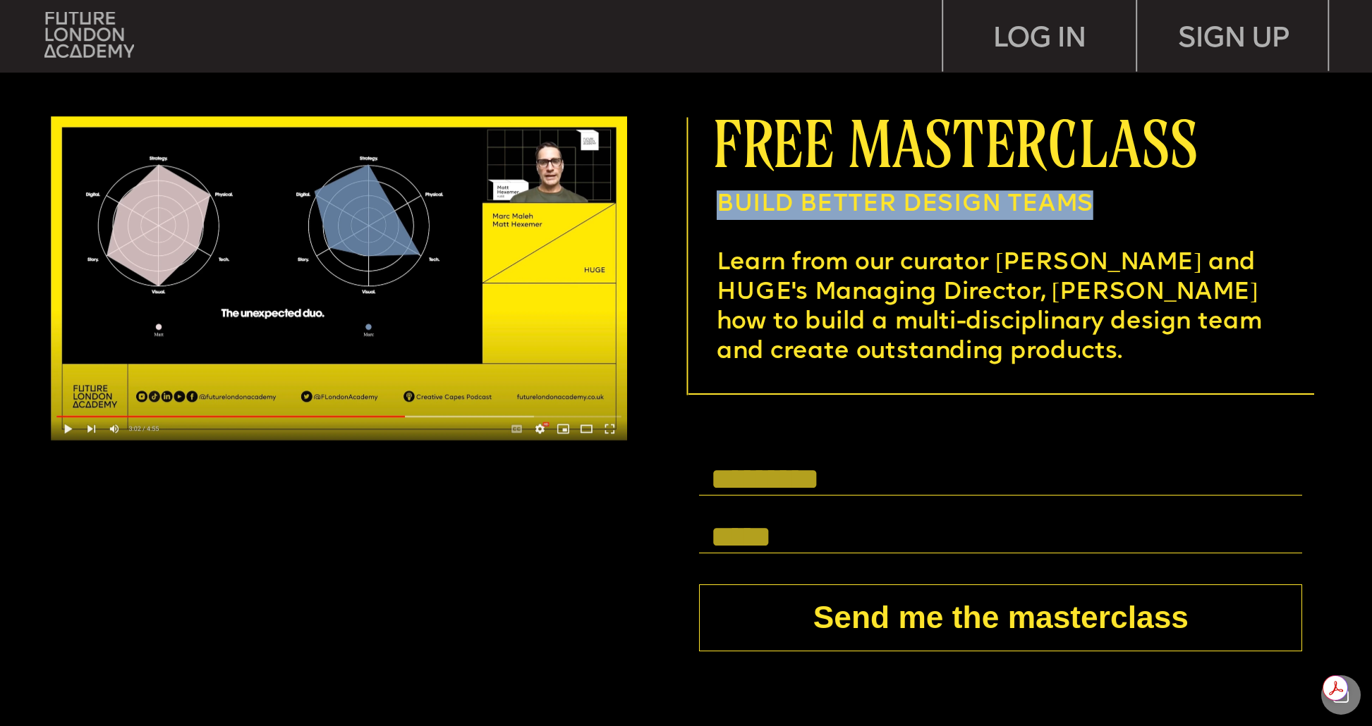
click at [963, 218] on p "BUILD BETTER DESIGN TEAMS" at bounding box center [990, 206] width 548 height 30
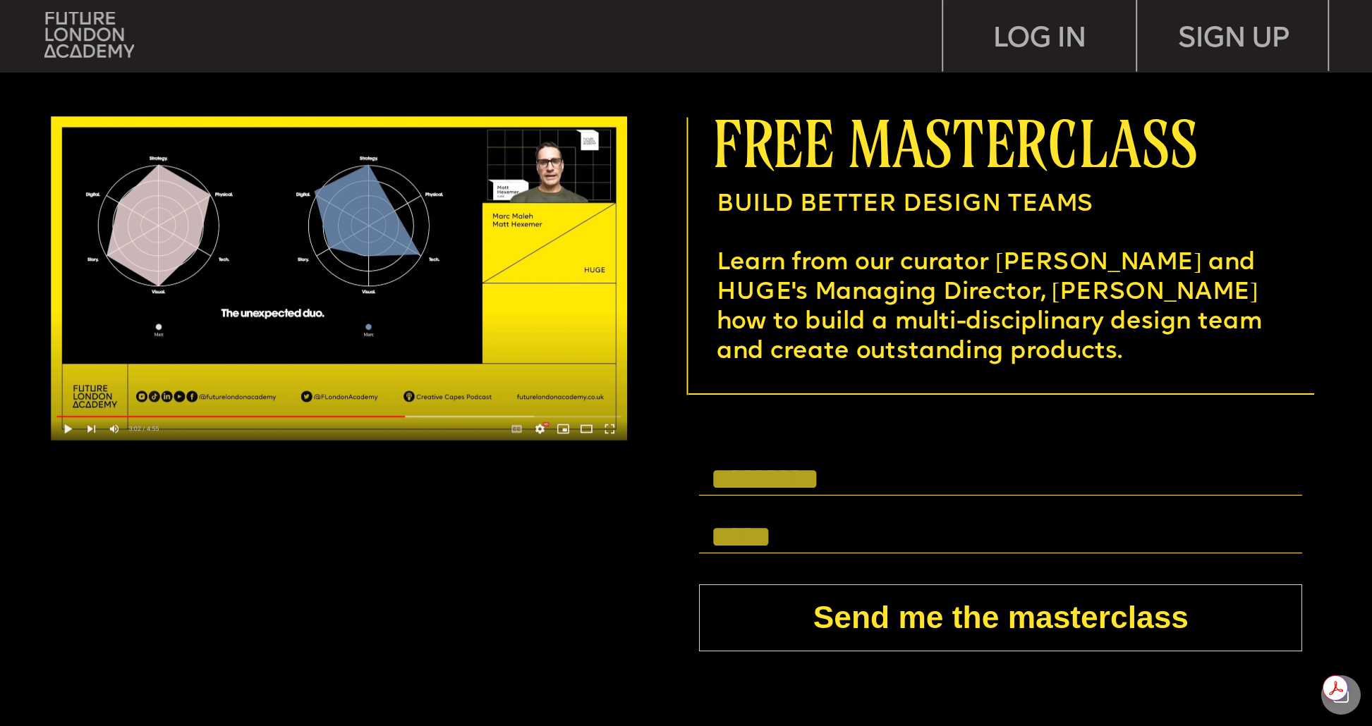
click at [955, 280] on p "Learn from our curator Matt and HUGE's Managing Director, Marc Maleh how to bui…" at bounding box center [990, 309] width 548 height 118
click at [924, 384] on div at bounding box center [685, 399] width 1377 height 707
click at [814, 474] on input "text" at bounding box center [1000, 479] width 603 height 33
